Goal: Task Accomplishment & Management: Manage account settings

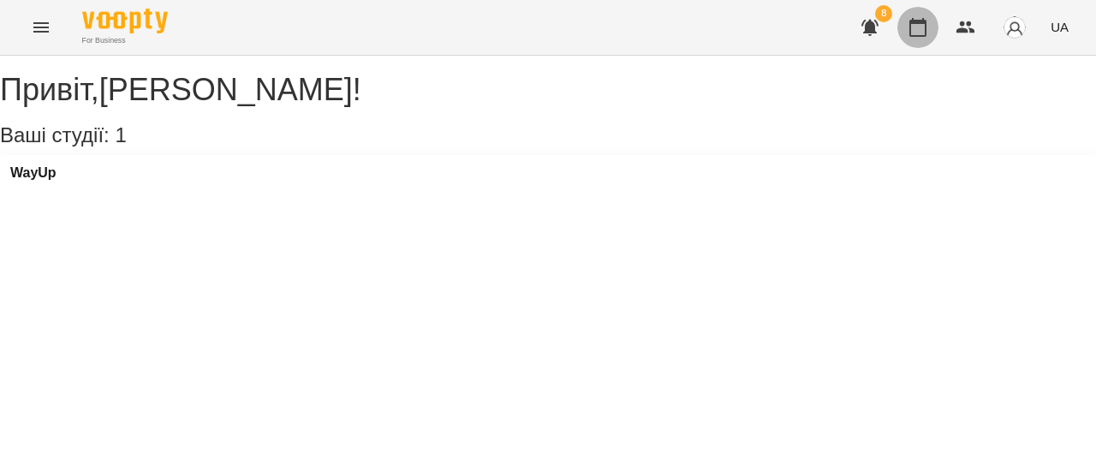
click at [914, 20] on icon "button" at bounding box center [917, 27] width 17 height 19
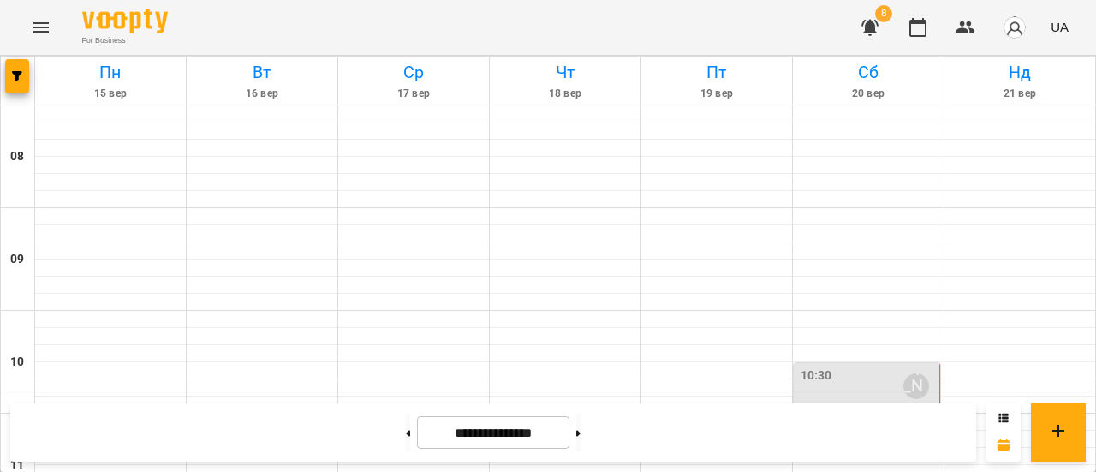
scroll to position [945, 0]
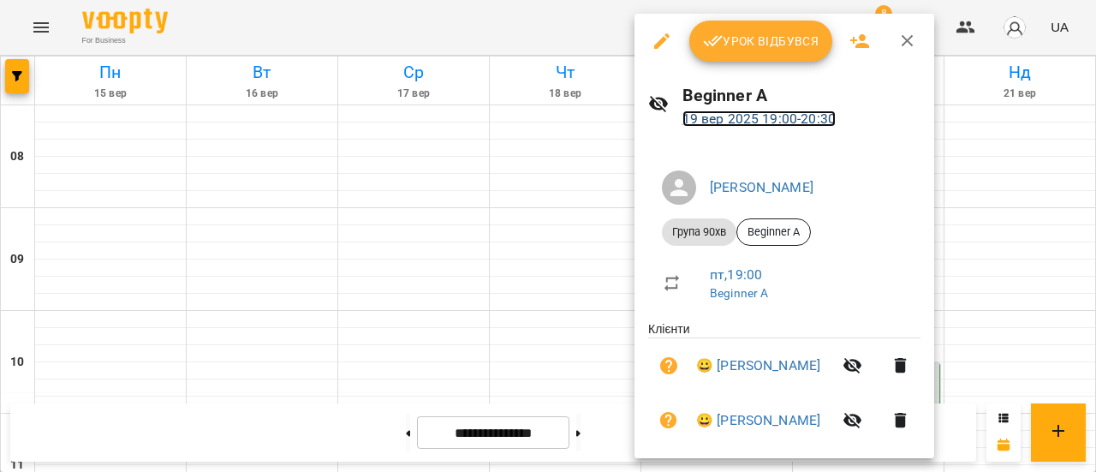
click at [752, 111] on link "19 вер 2025 19:00 - 20:30" at bounding box center [758, 118] width 153 height 16
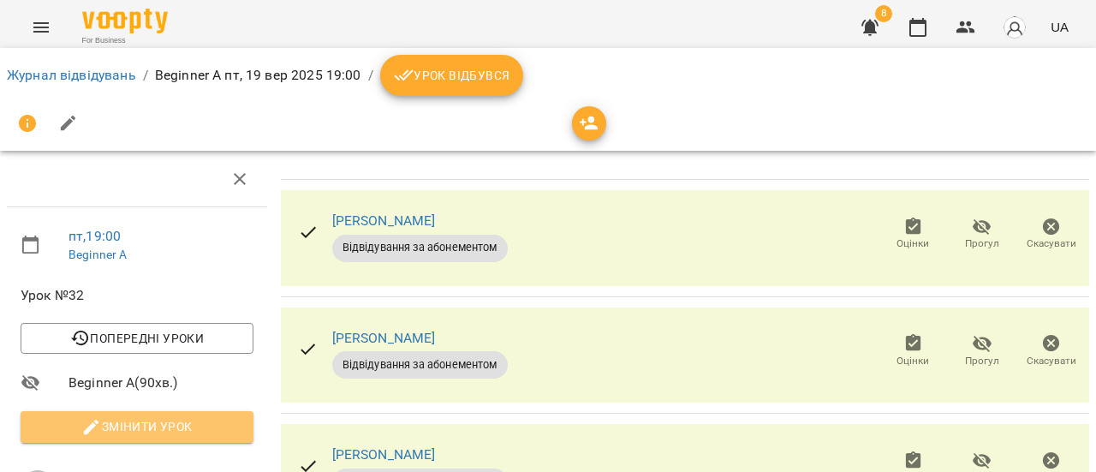
click at [167, 436] on span "Змінити урок" at bounding box center [137, 426] width 206 height 21
select select "**********"
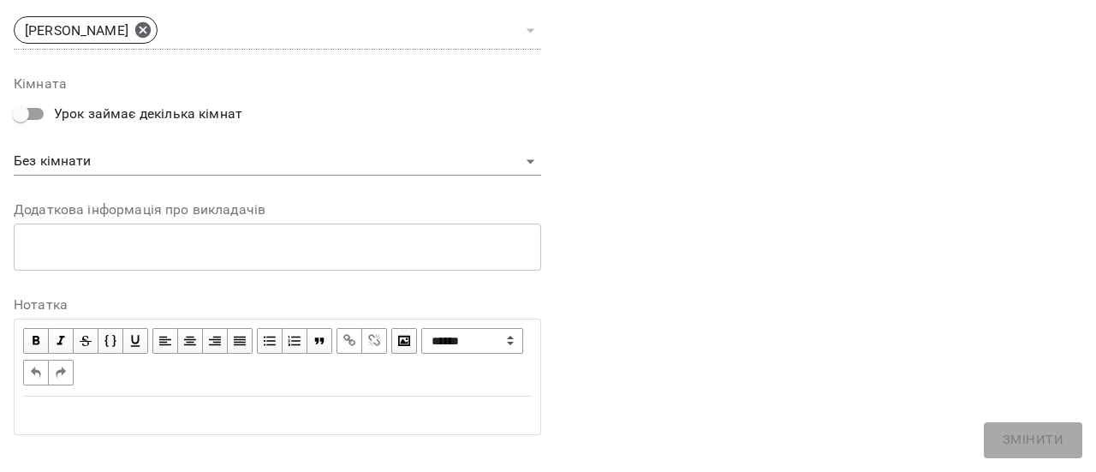
scroll to position [676, 0]
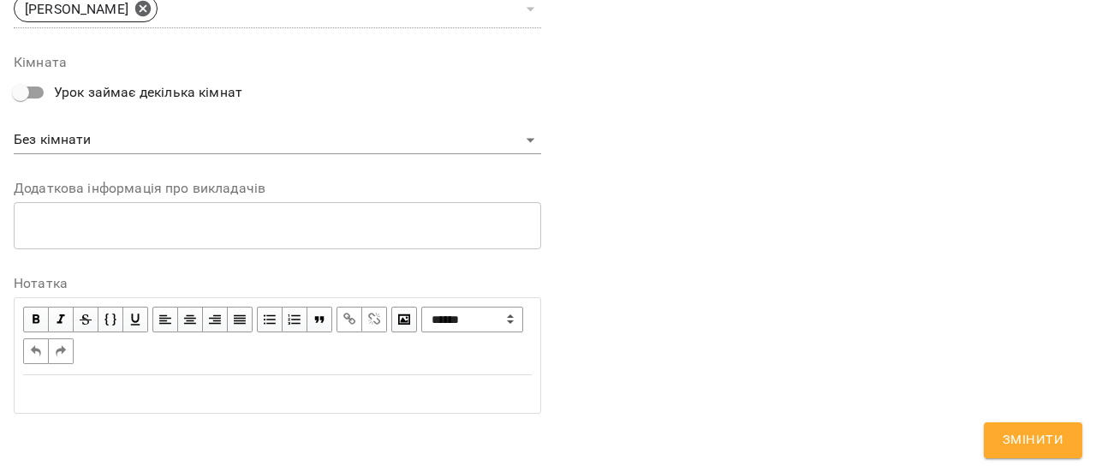
click at [278, 402] on div "Edit text" at bounding box center [277, 394] width 524 height 36
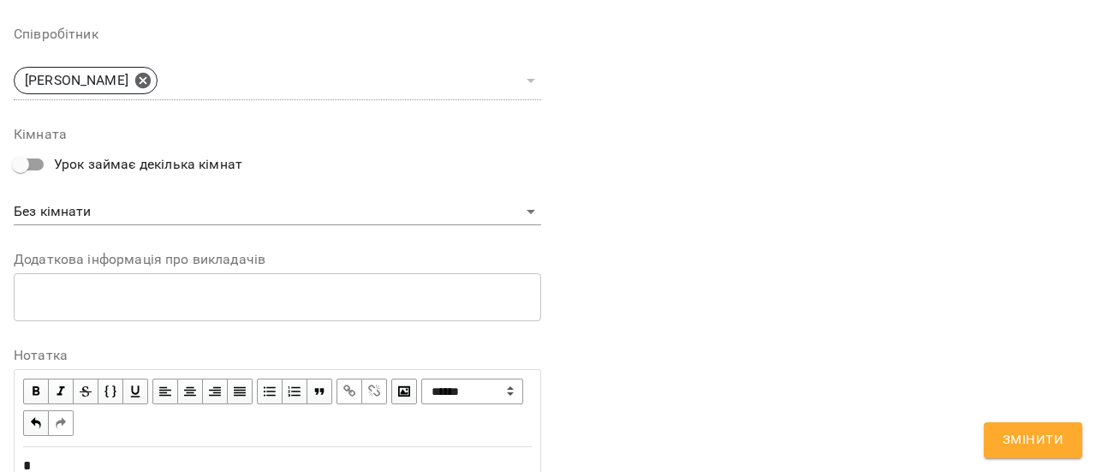
scroll to position [748, 0]
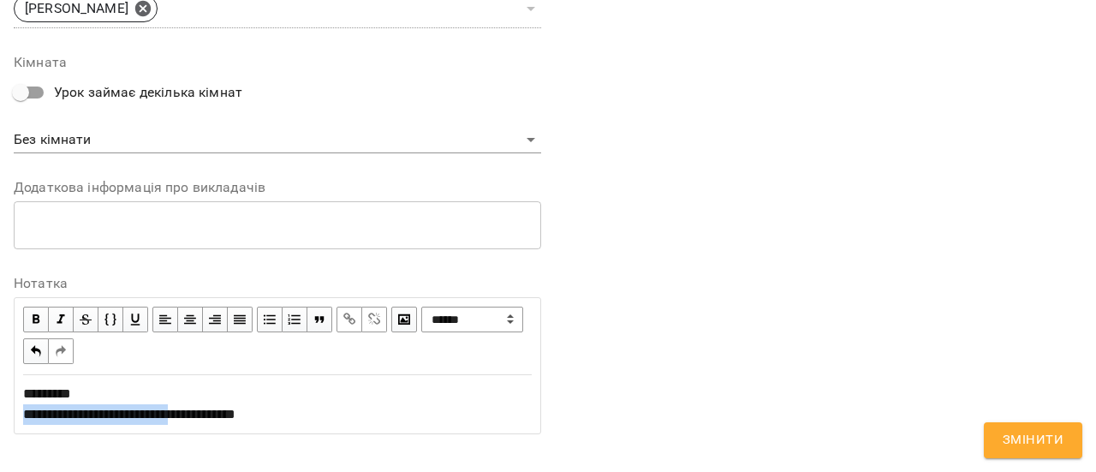
drag, startPoint x: 215, startPoint y: 414, endPoint x: 17, endPoint y: 417, distance: 197.8
click at [17, 417] on div "**********" at bounding box center [277, 404] width 524 height 57
click at [343, 318] on span "button" at bounding box center [349, 319] width 19 height 19
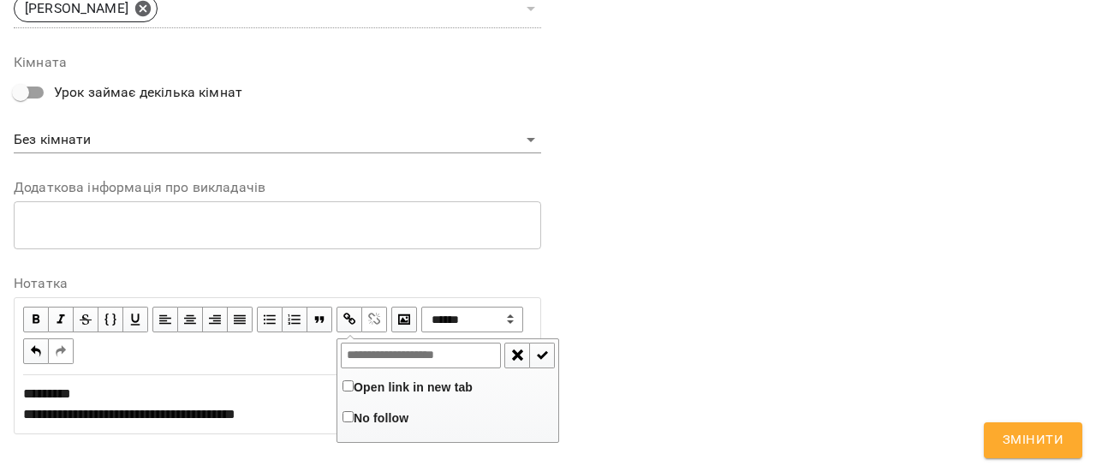
type input "**********"
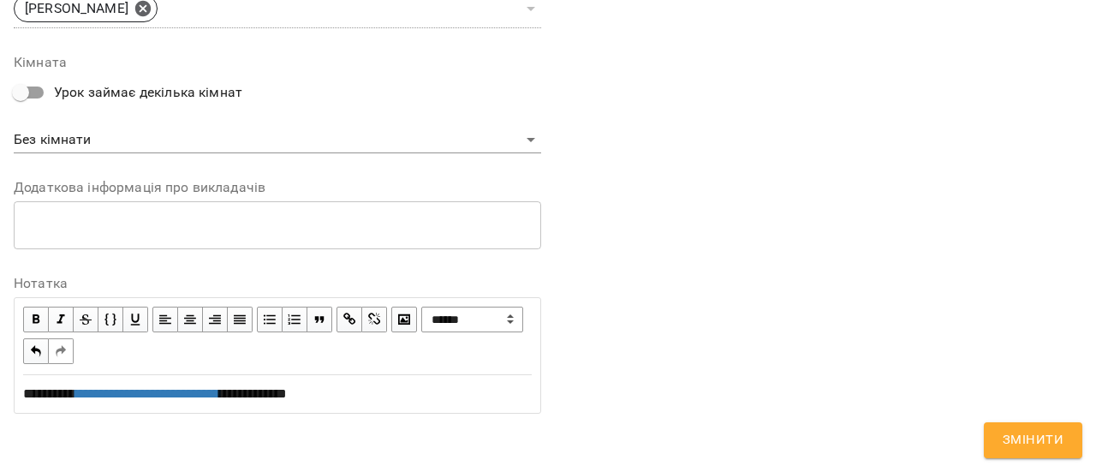
click at [372, 404] on div "**********" at bounding box center [277, 394] width 509 height 21
drag, startPoint x: 137, startPoint y: 389, endPoint x: 8, endPoint y: 395, distance: 129.4
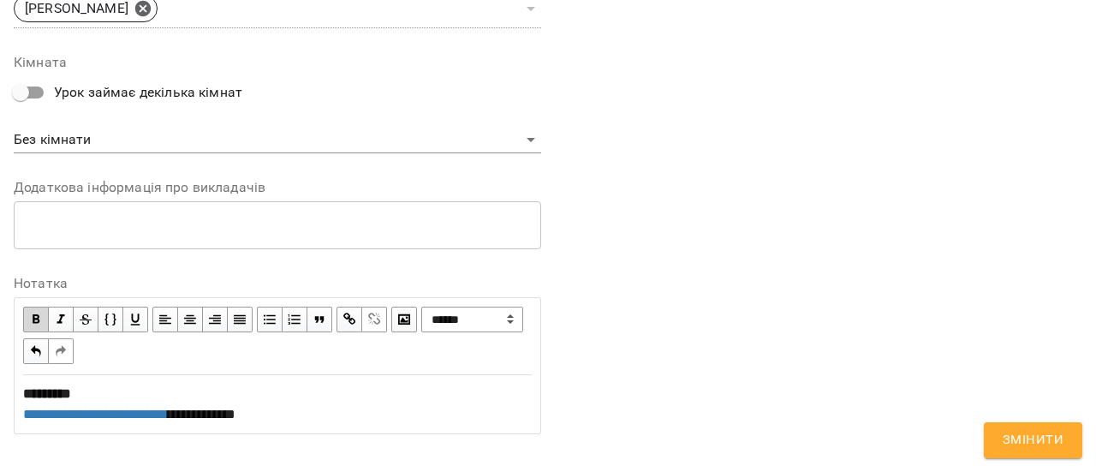
click at [431, 421] on div "**********" at bounding box center [277, 404] width 509 height 41
click at [1052, 452] on button "Змінити" at bounding box center [1033, 440] width 98 height 36
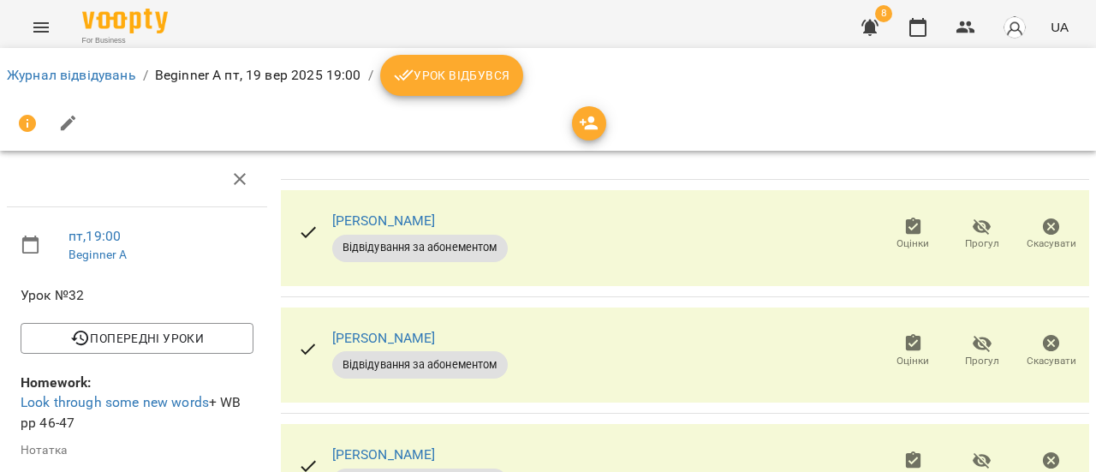
click at [500, 83] on span "Урок відбувся" at bounding box center [452, 75] width 116 height 21
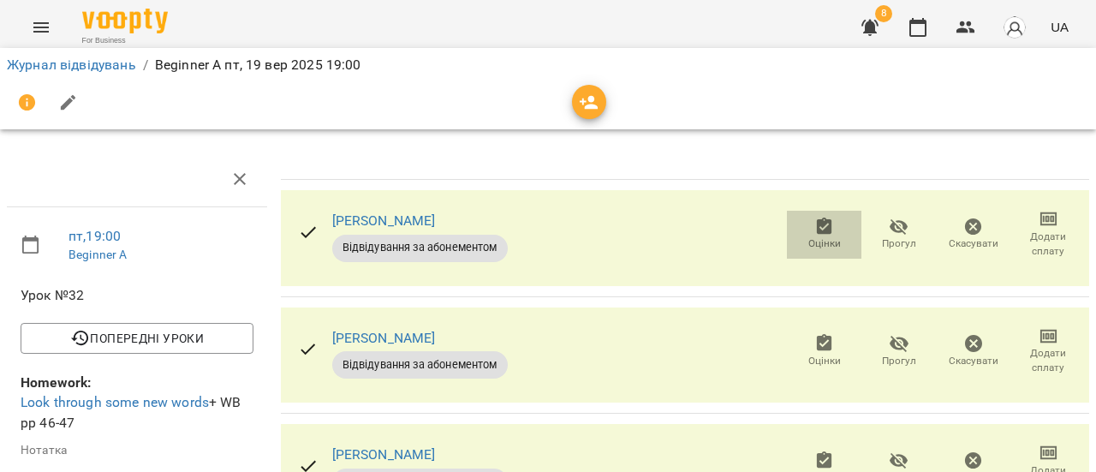
click at [819, 226] on icon "button" at bounding box center [824, 226] width 15 height 17
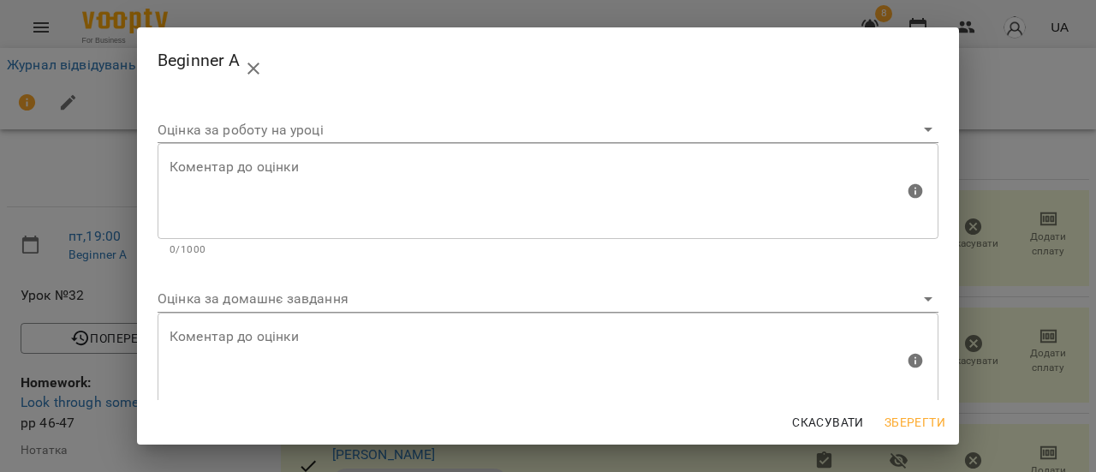
click at [984, 98] on div "Beginner A Оцінка за роботу на уроці Коментар до оцінки Коментар до оцінки 0/10…" at bounding box center [548, 236] width 1096 height 472
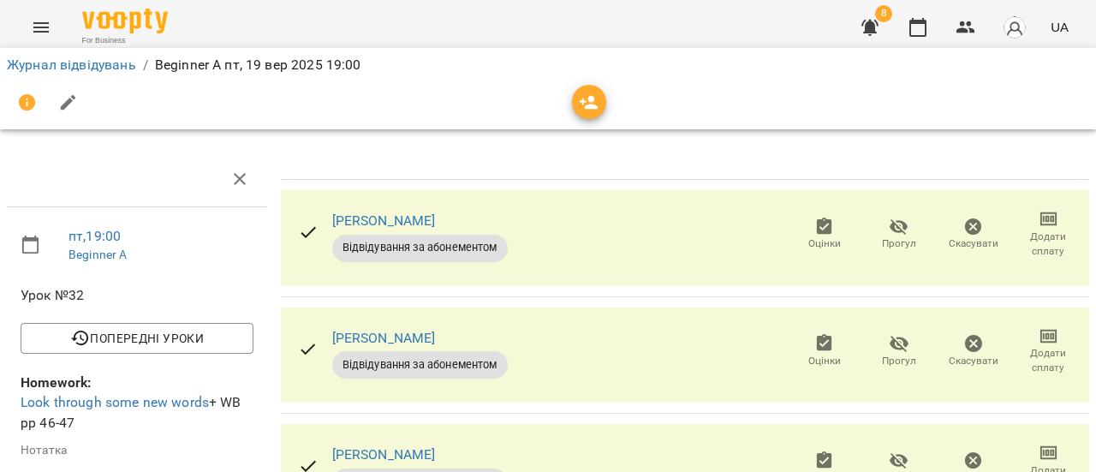
click at [434, 246] on span "Відвідування за абонементом" at bounding box center [420, 247] width 176 height 15
click at [291, 238] on div "Іван Бурюк Відвідування за абонементом" at bounding box center [402, 235] width 237 height 82
click at [300, 230] on icon at bounding box center [308, 232] width 21 height 21
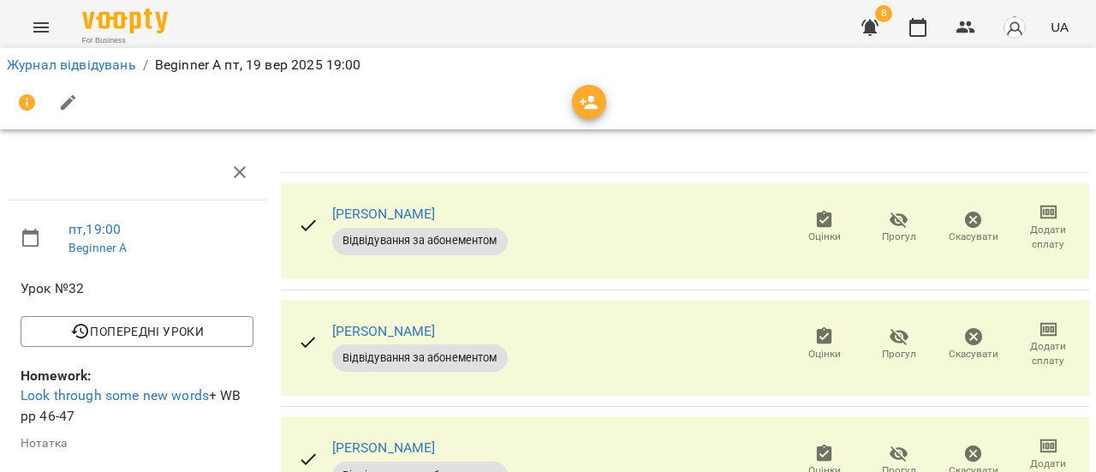
scroll to position [33, 0]
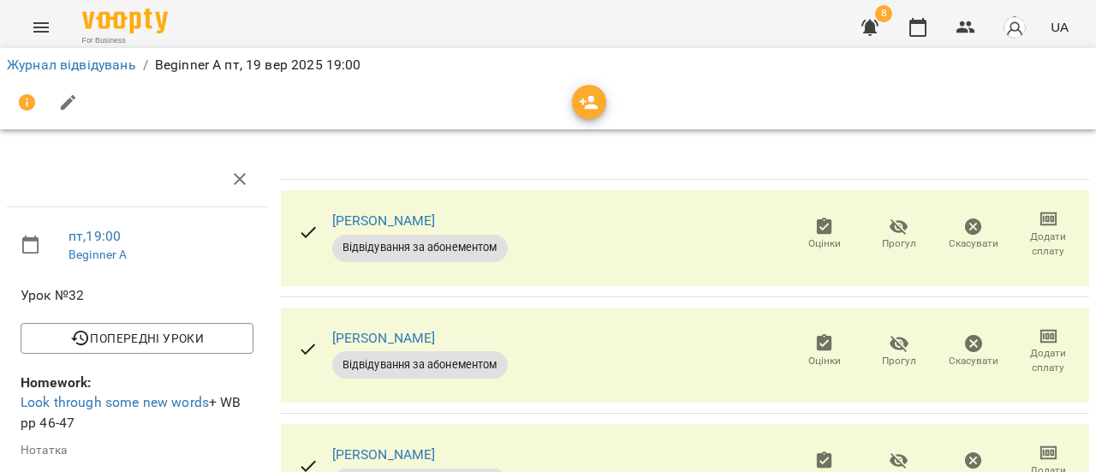
click at [1040, 235] on span "Додати сплату" at bounding box center [1049, 243] width 54 height 29
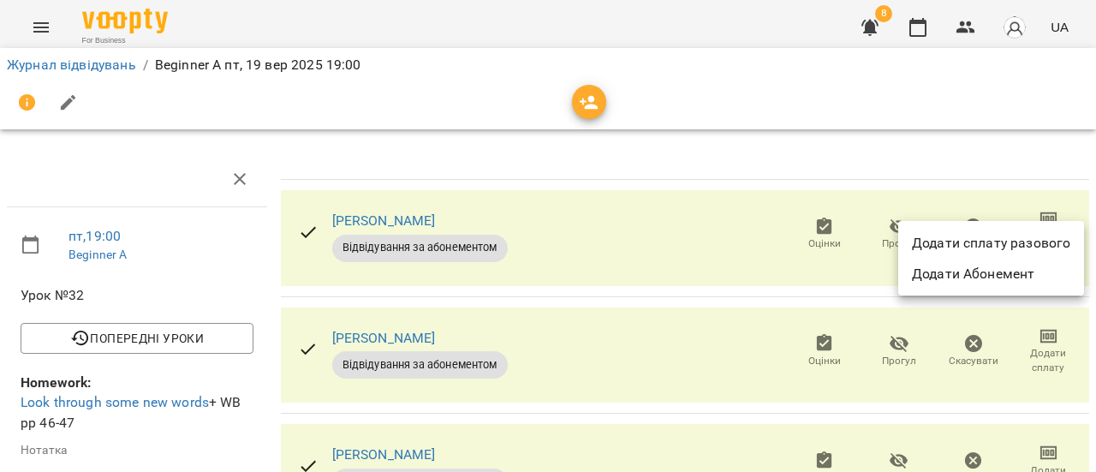
click at [942, 164] on div at bounding box center [548, 236] width 1096 height 472
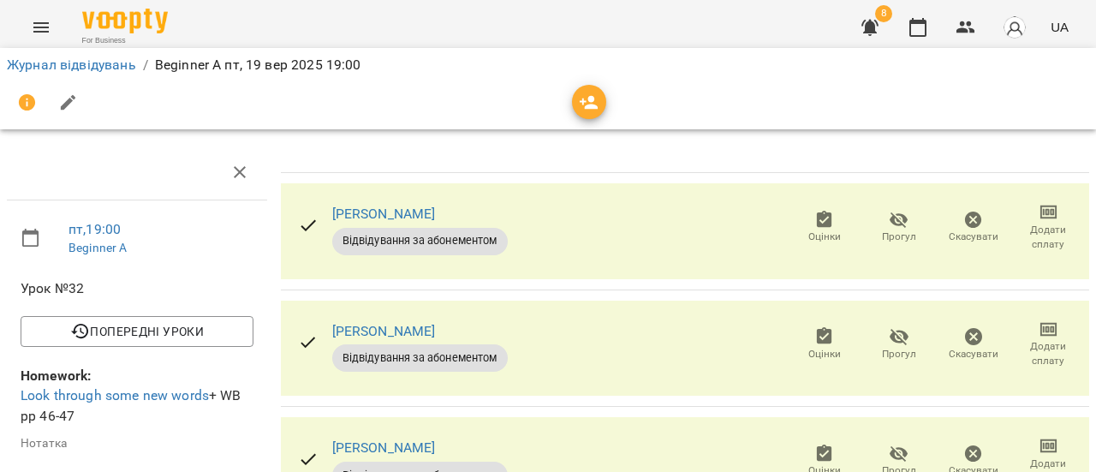
scroll to position [27, 0]
click at [230, 164] on button "button" at bounding box center [239, 172] width 41 height 41
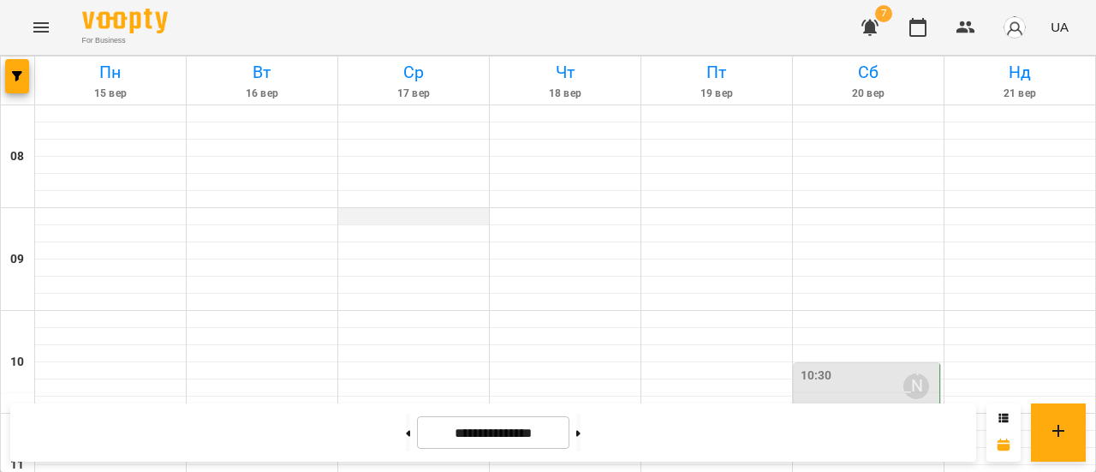
scroll to position [911, 0]
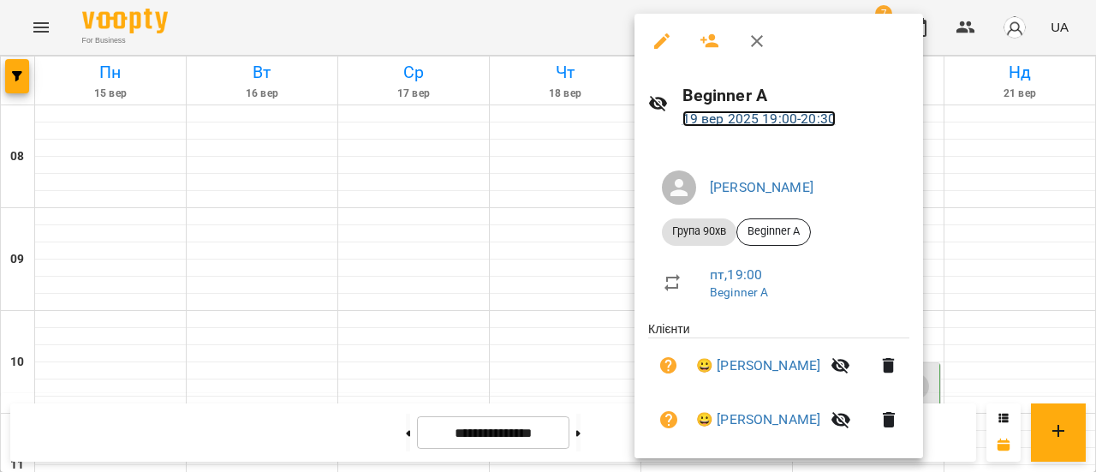
click at [716, 122] on link "[DATE] 19:00 - 20:30" at bounding box center [758, 118] width 153 height 16
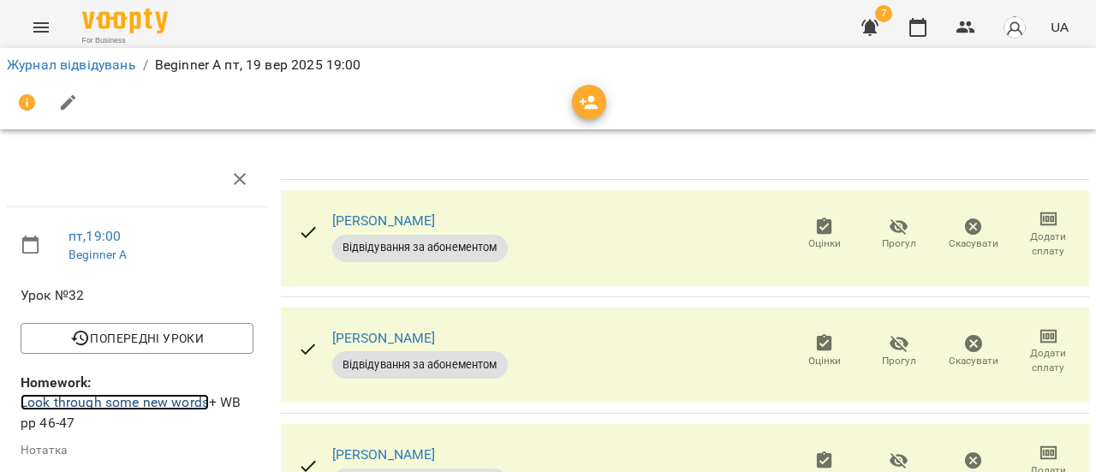
click at [123, 402] on link "Look through some new words" at bounding box center [115, 402] width 188 height 16
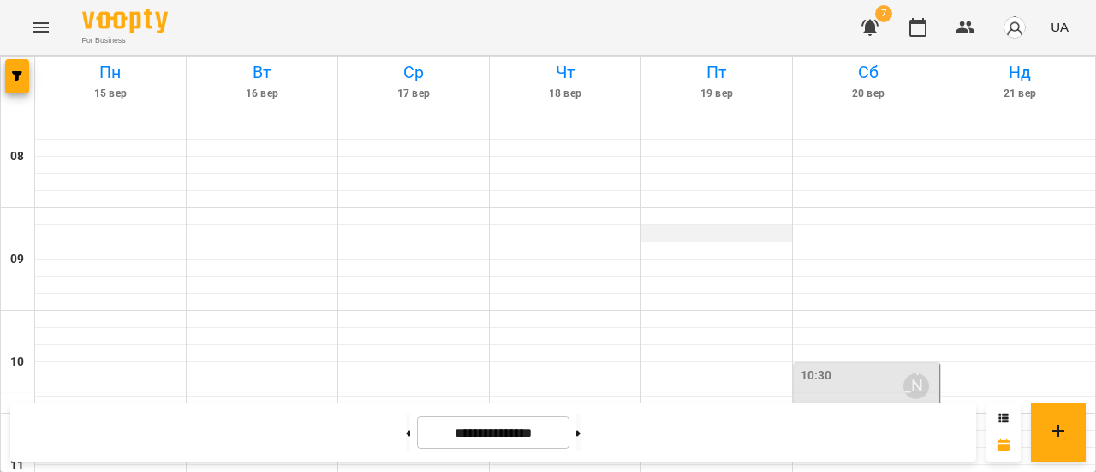
scroll to position [909, 0]
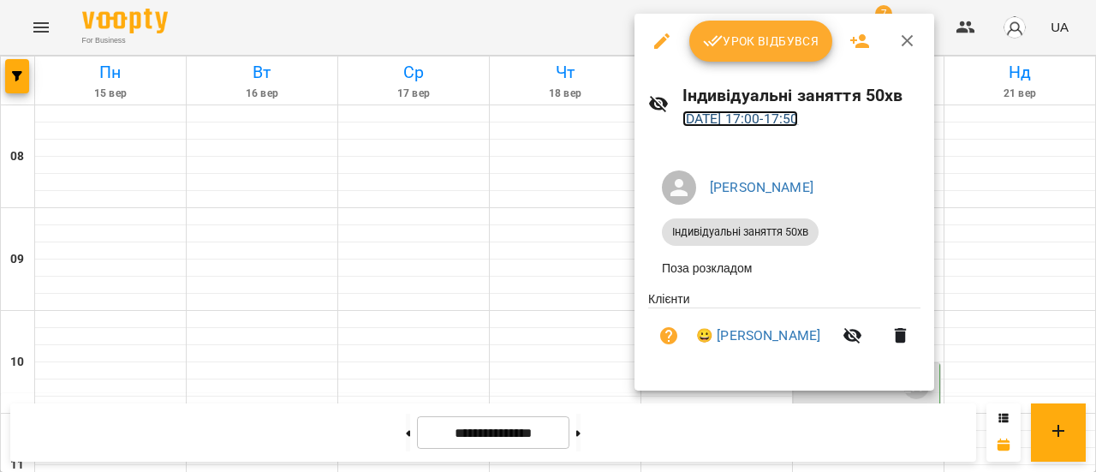
click at [778, 115] on link "[DATE] 17:00 - 17:50" at bounding box center [740, 118] width 116 height 16
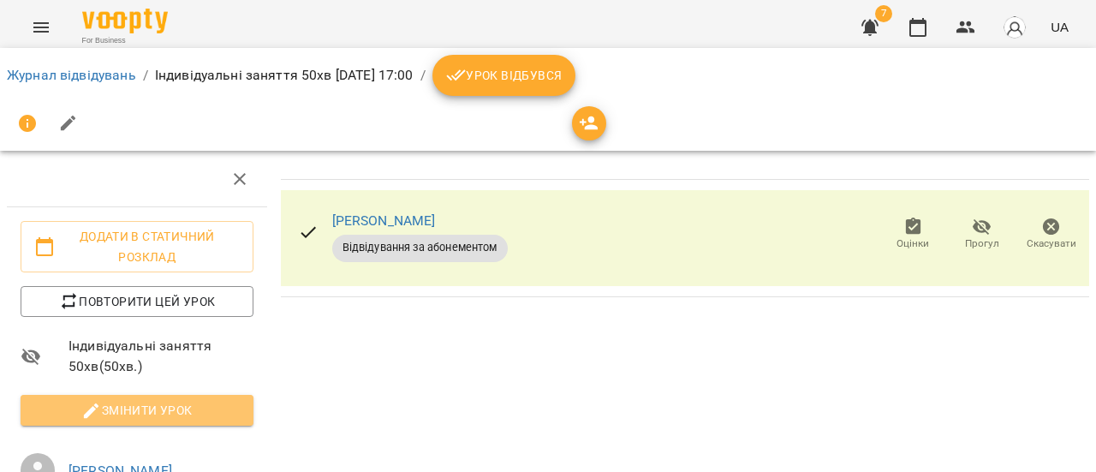
click at [212, 403] on span "Змінити урок" at bounding box center [137, 410] width 206 height 21
select select "**********"
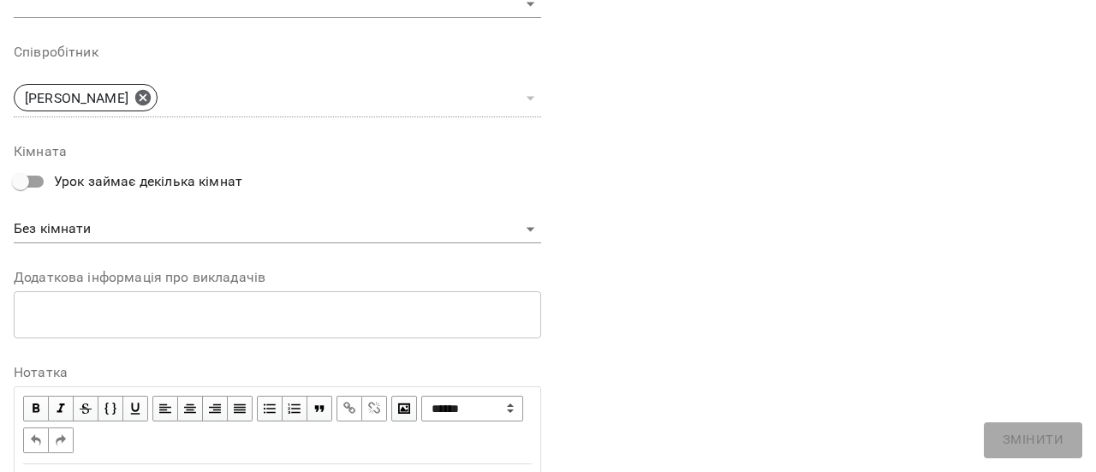
scroll to position [676, 0]
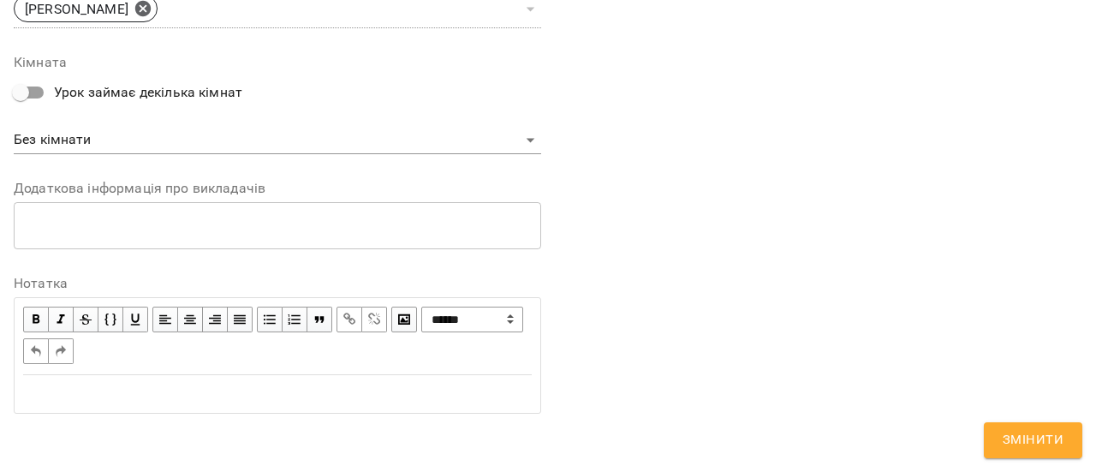
click at [292, 388] on div "Edit text" at bounding box center [277, 394] width 509 height 21
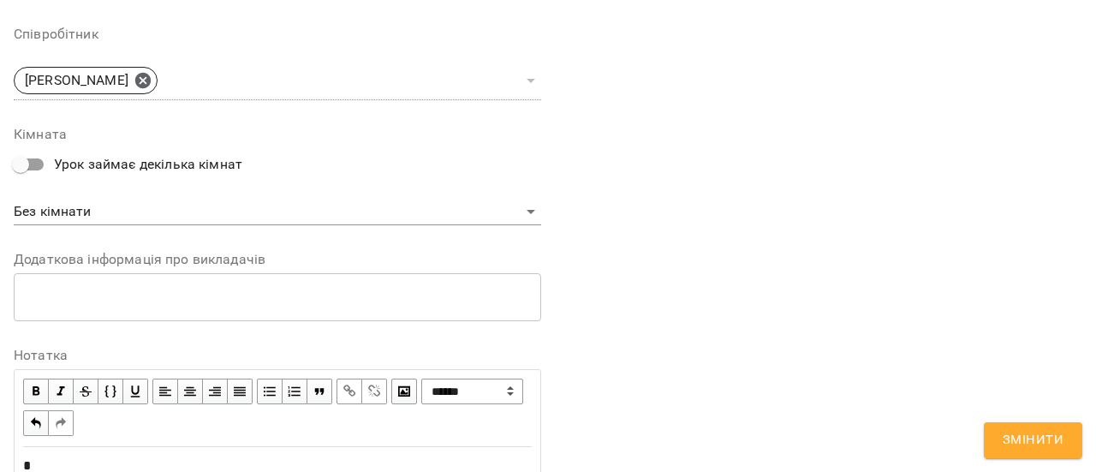
scroll to position [748, 0]
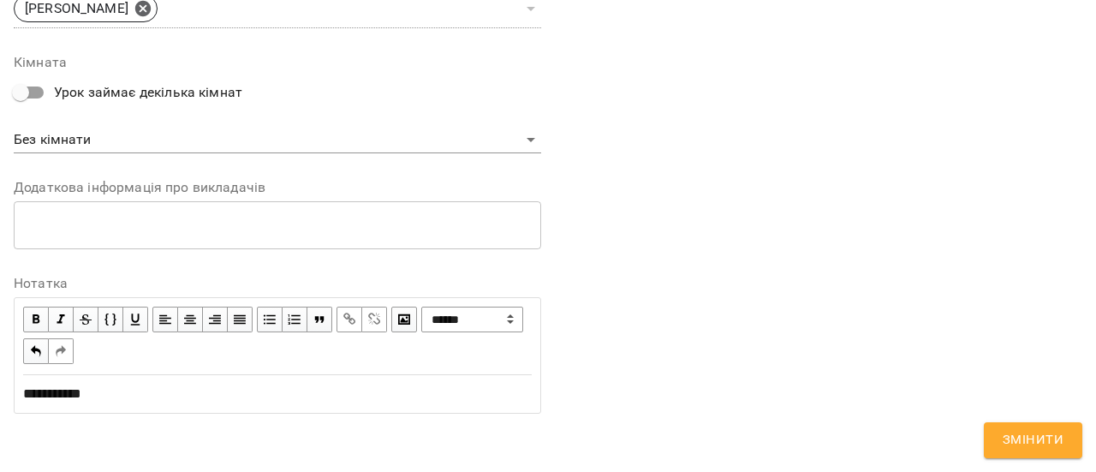
click at [157, 404] on div "*********" at bounding box center [277, 394] width 509 height 21
drag, startPoint x: 212, startPoint y: 410, endPoint x: 0, endPoint y: 411, distance: 212.4
click at [340, 321] on span "button" at bounding box center [349, 319] width 19 height 19
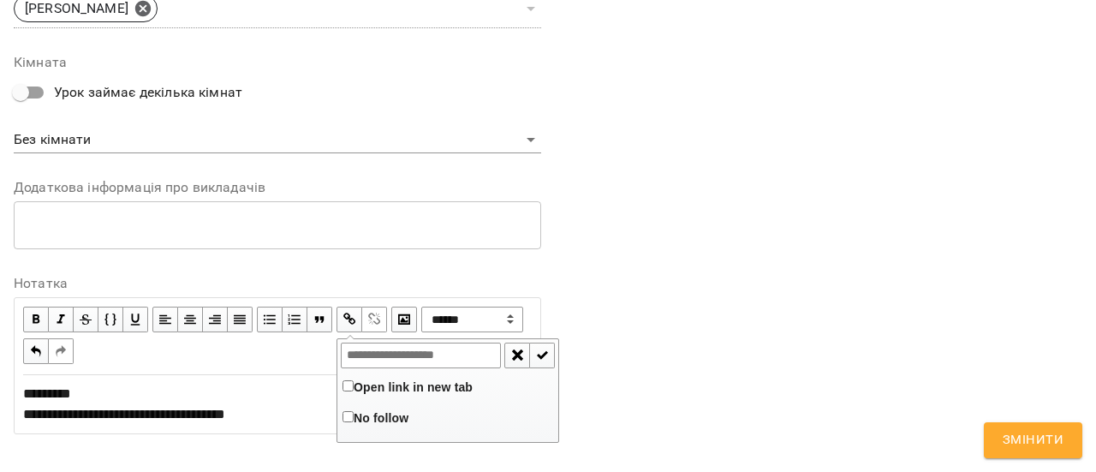
type input "**********"
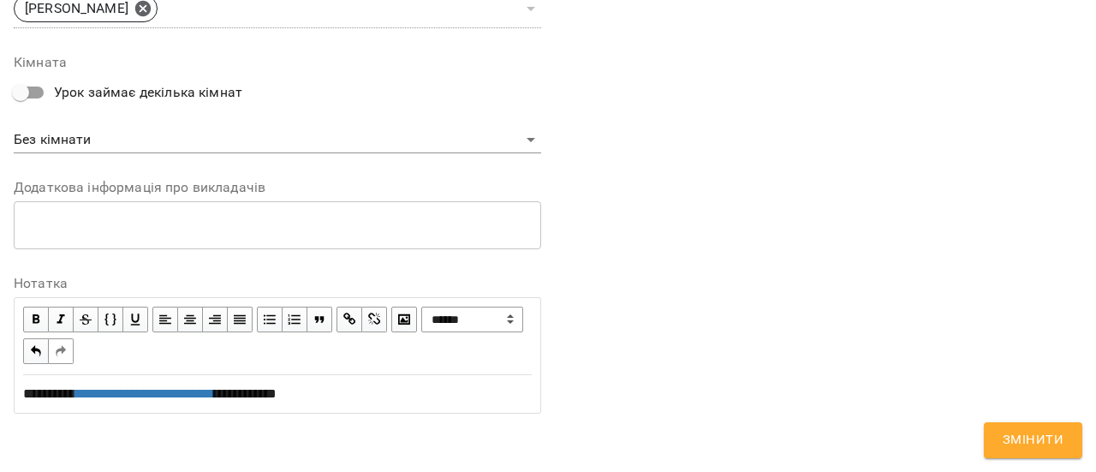
click at [366, 326] on span "button" at bounding box center [374, 319] width 19 height 19
click at [1031, 436] on span "Змінити" at bounding box center [1033, 440] width 61 height 22
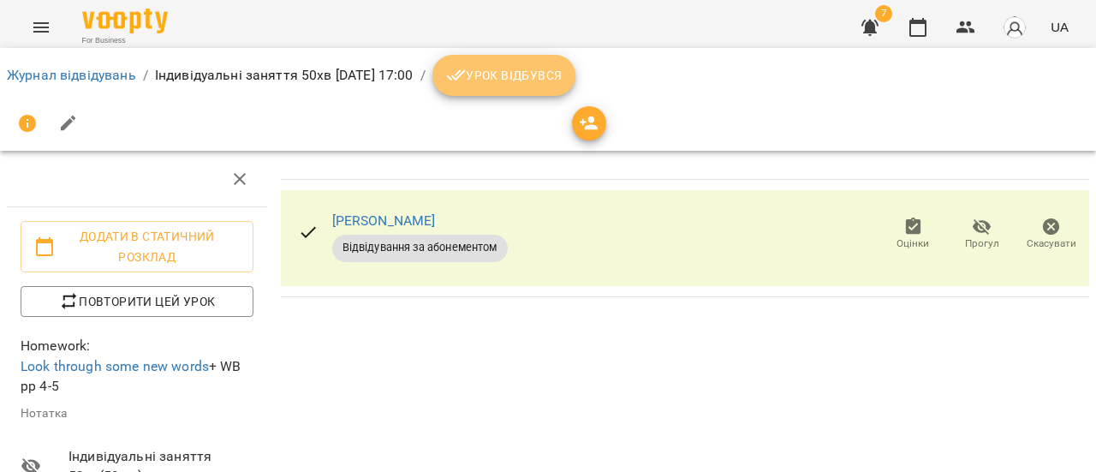
click at [555, 78] on span "Урок відбувся" at bounding box center [504, 75] width 116 height 21
